Goal: Task Accomplishment & Management: Manage account settings

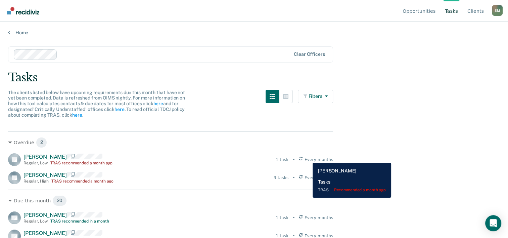
click at [303, 158] on icon at bounding box center [300, 160] width 3 height 6
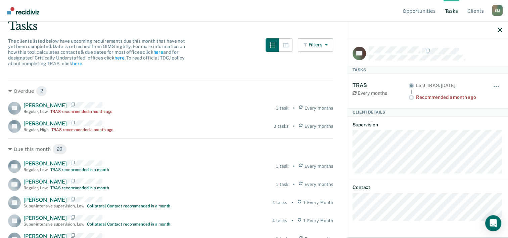
scroll to position [101, 0]
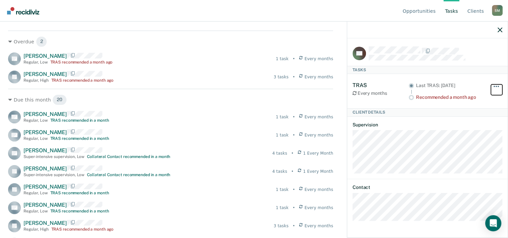
click at [496, 84] on button "button" at bounding box center [496, 89] width 11 height 11
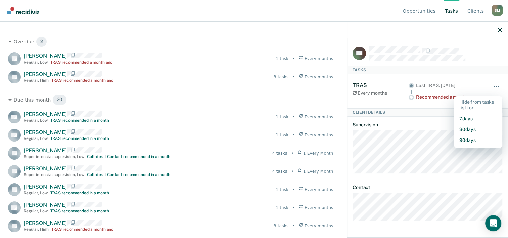
click at [496, 84] on button "button" at bounding box center [496, 89] width 11 height 11
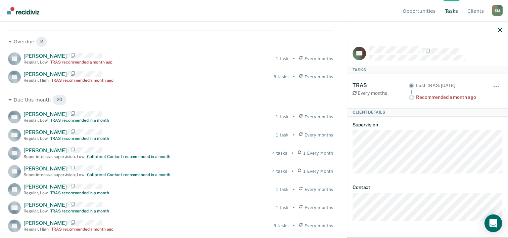
drag, startPoint x: 425, startPoint y: 128, endPoint x: 496, endPoint y: 220, distance: 116.6
click at [496, 220] on icon "Open Intercom Messenger" at bounding box center [493, 223] width 8 height 9
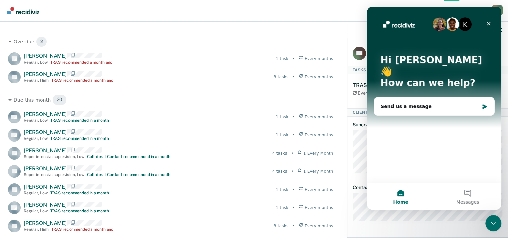
scroll to position [0, 0]
click at [489, 23] on icon "Close" at bounding box center [488, 23] width 5 height 5
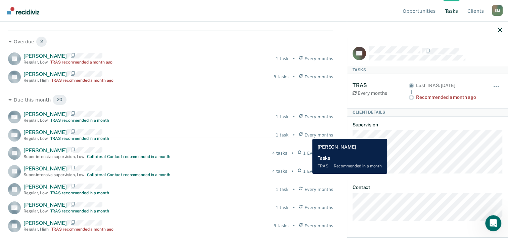
click at [303, 134] on icon at bounding box center [300, 135] width 3 height 6
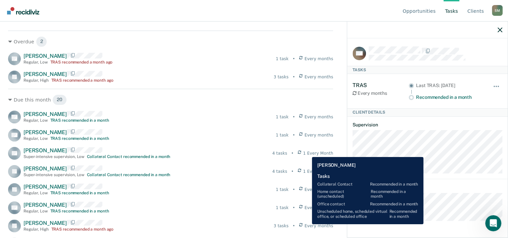
click at [301, 152] on icon at bounding box center [299, 153] width 3 height 6
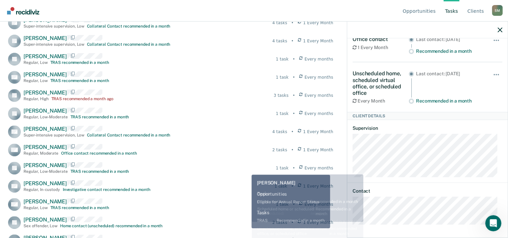
scroll to position [199, 0]
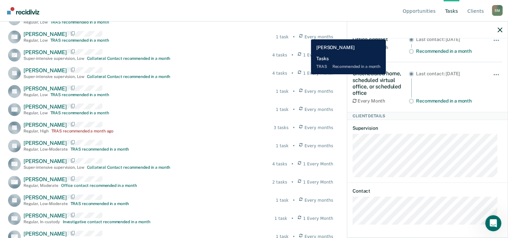
click at [303, 34] on icon at bounding box center [300, 37] width 3 height 6
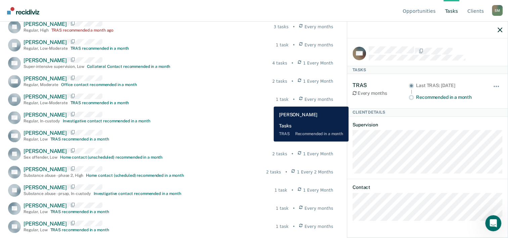
scroll to position [333, 0]
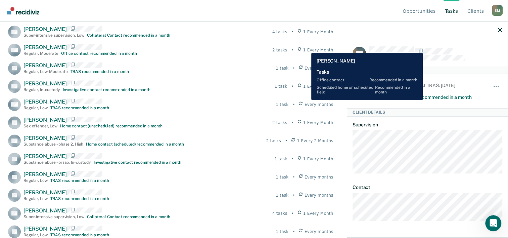
click at [301, 48] on icon at bounding box center [299, 50] width 3 height 6
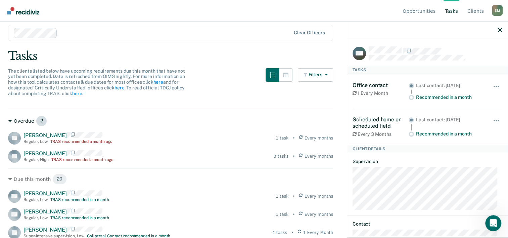
scroll to position [34, 0]
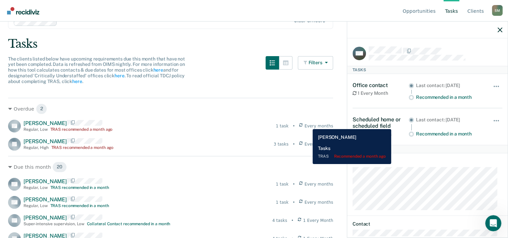
click at [303, 124] on icon at bounding box center [300, 126] width 3 height 6
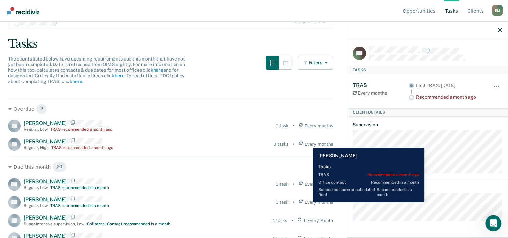
click at [303, 142] on icon at bounding box center [300, 144] width 3 height 6
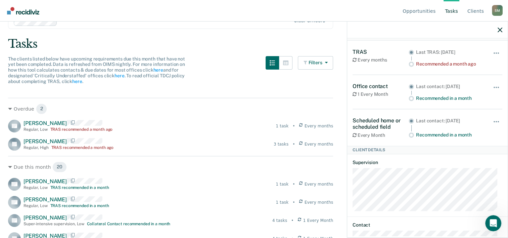
scroll to position [67, 0]
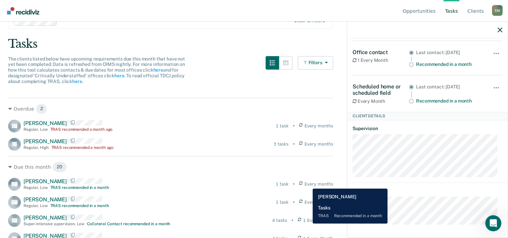
click at [303, 183] on icon at bounding box center [300, 184] width 3 height 6
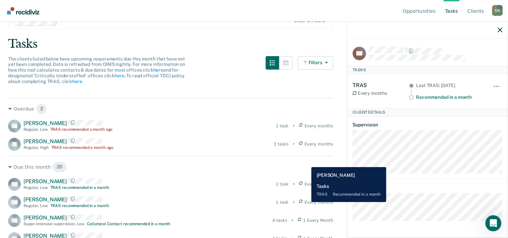
click at [303, 202] on icon at bounding box center [300, 202] width 3 height 6
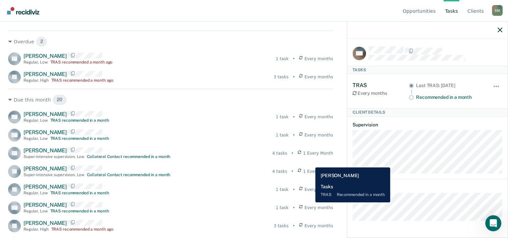
scroll to position [134, 0]
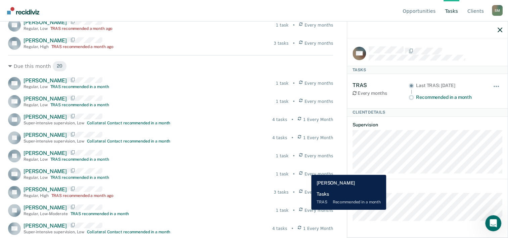
click at [303, 210] on icon at bounding box center [300, 210] width 3 height 6
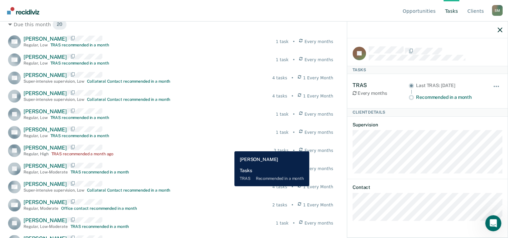
scroll to position [165, 0]
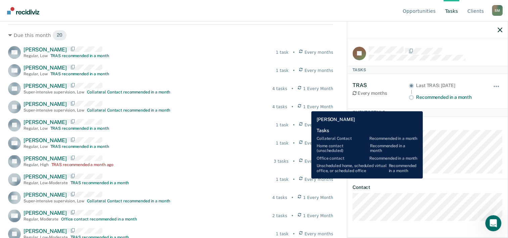
click at [301, 106] on icon at bounding box center [299, 107] width 3 height 6
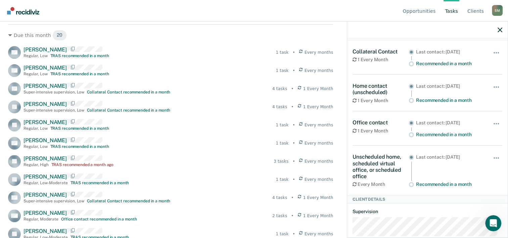
scroll to position [67, 0]
